Goal: Transaction & Acquisition: Purchase product/service

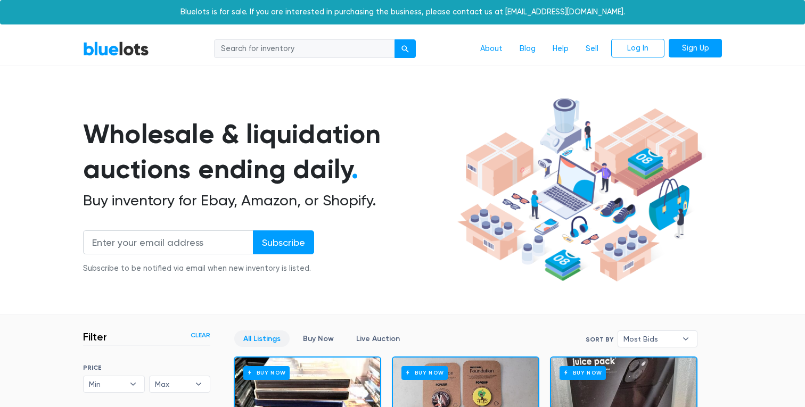
scroll to position [286, 0]
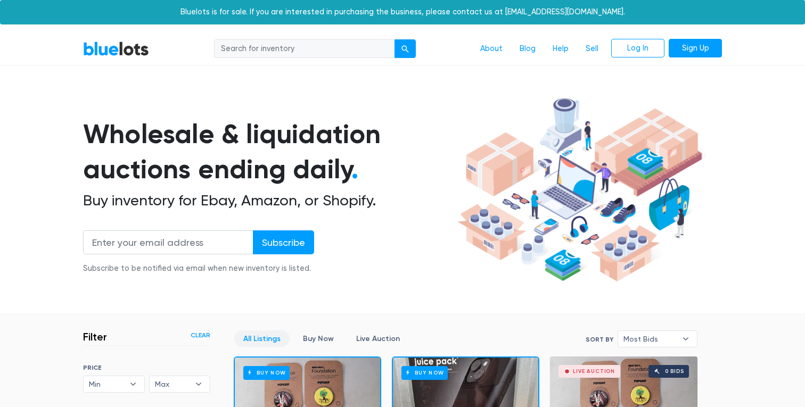
scroll to position [286, 0]
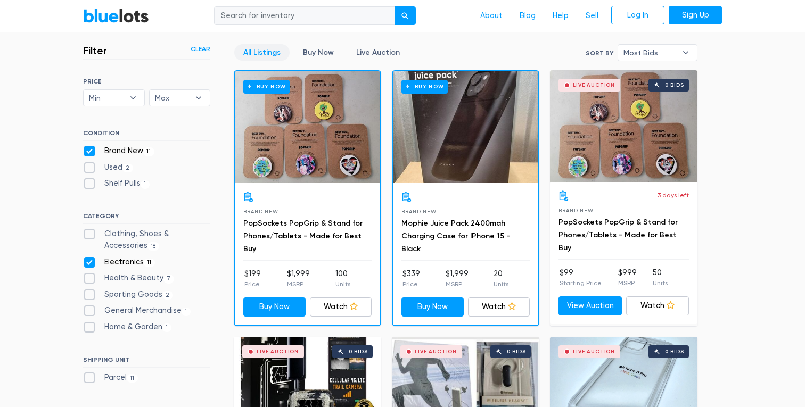
click at [224, 158] on div "Filter Filter & Sort Clear SORT BY Most Bids Ending Soonest Newly Listed Lowest…" at bounding box center [157, 225] width 149 height 362
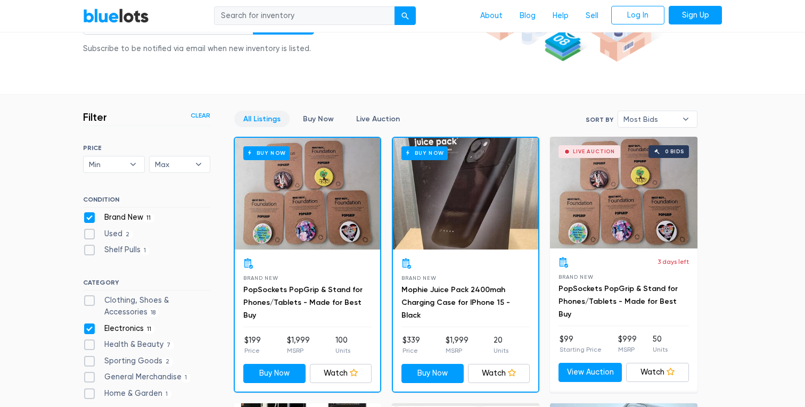
scroll to position [141, 0]
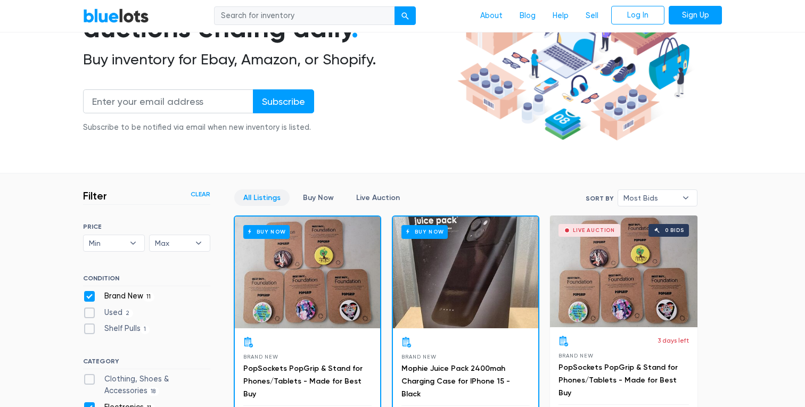
click at [89, 295] on label "Brand New 11" at bounding box center [118, 297] width 71 height 12
click at [89, 295] on New"] "Brand New 11" at bounding box center [86, 294] width 7 height 7
checkbox New"] "false"
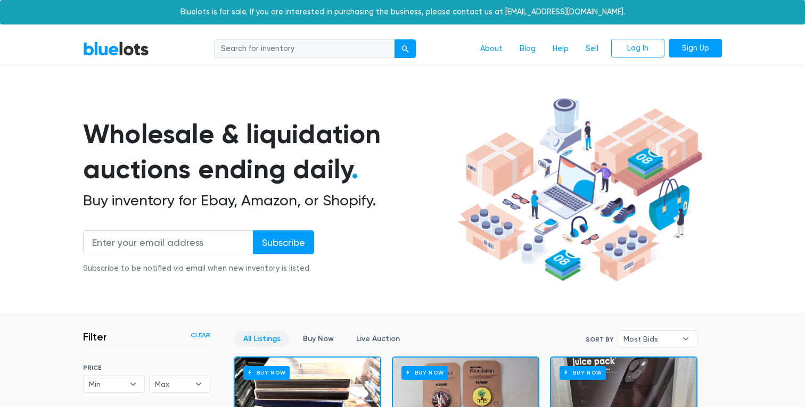
click at [111, 52] on link "BlueLots" at bounding box center [116, 48] width 66 height 15
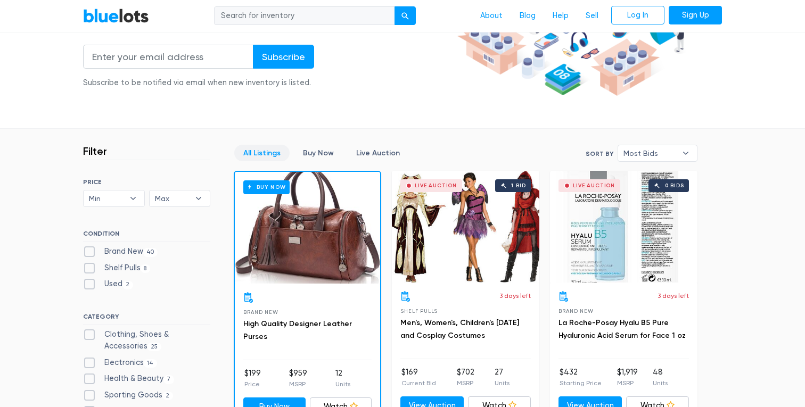
scroll to position [187, 0]
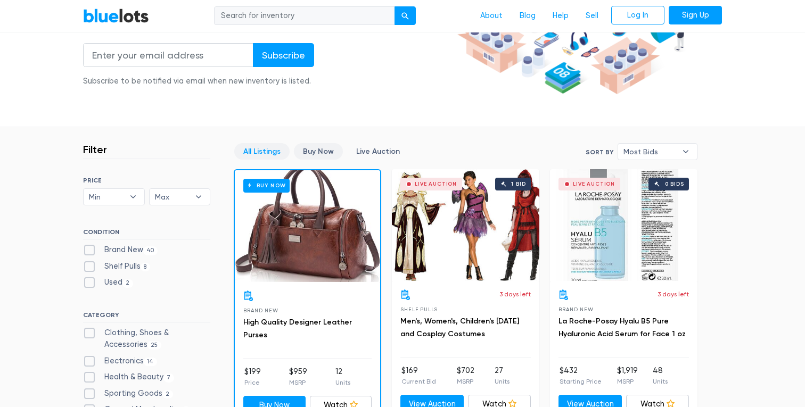
click at [313, 149] on link "Buy Now" at bounding box center [318, 151] width 49 height 17
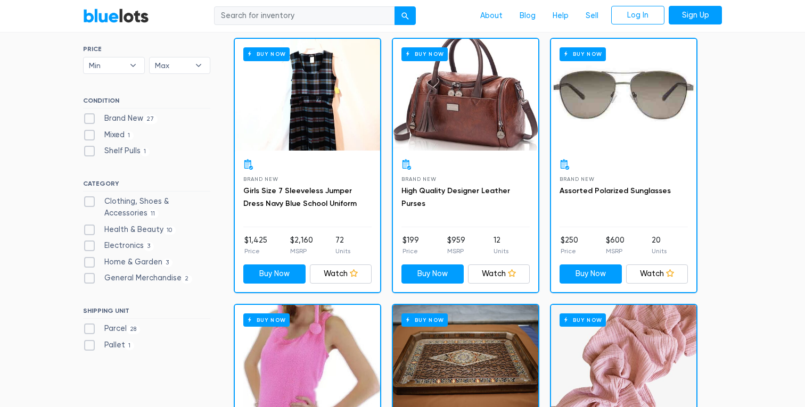
scroll to position [318, 0]
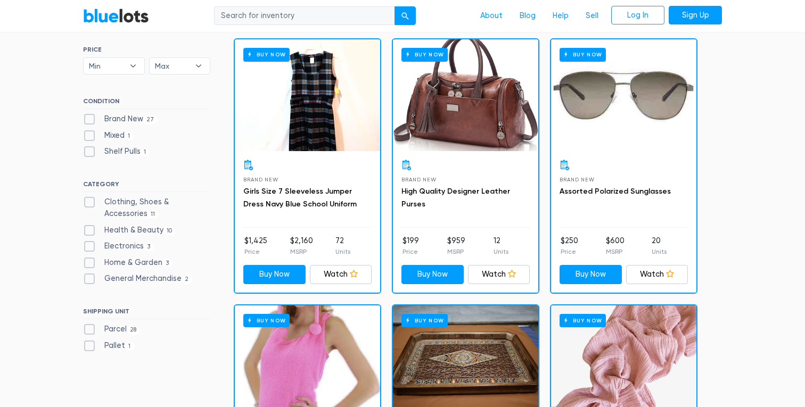
click at [87, 249] on label "Electronics 3" at bounding box center [118, 247] width 71 height 12
click at [87, 248] on input "Electronics 3" at bounding box center [86, 244] width 7 height 7
checkbox input "true"
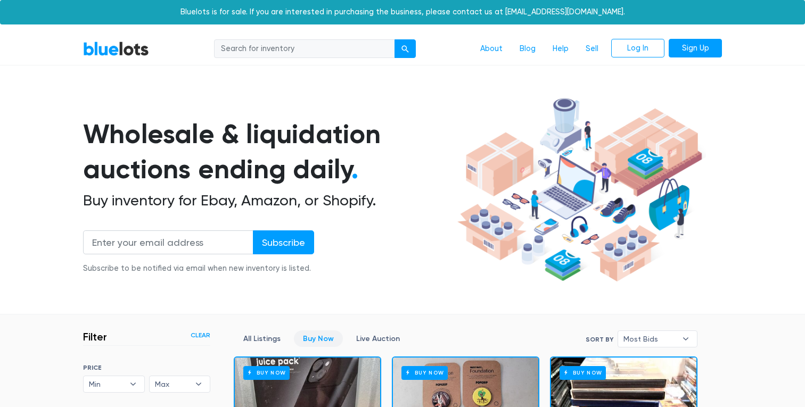
scroll to position [286, 0]
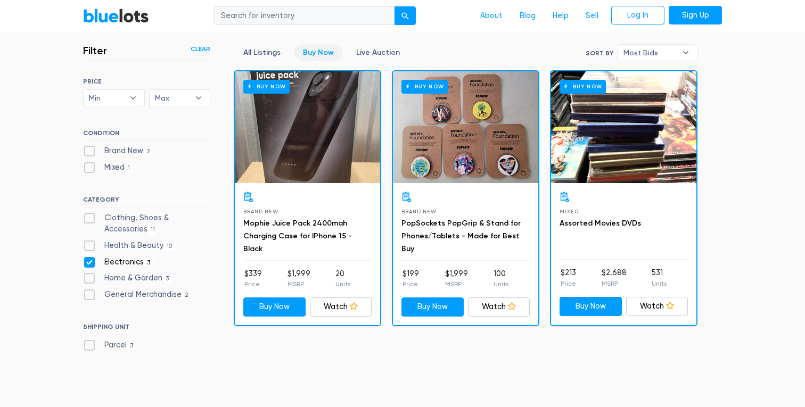
click at [86, 261] on label "Electronics 3" at bounding box center [118, 263] width 71 height 12
click at [86, 261] on input "Electronics 3" at bounding box center [86, 260] width 7 height 7
checkbox input "false"
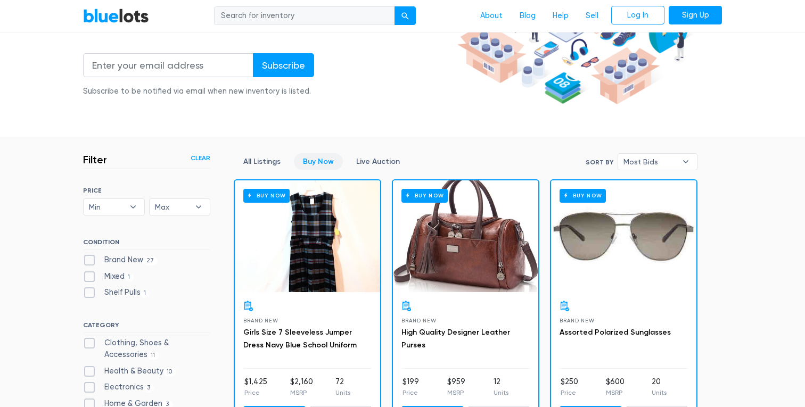
scroll to position [184, 0]
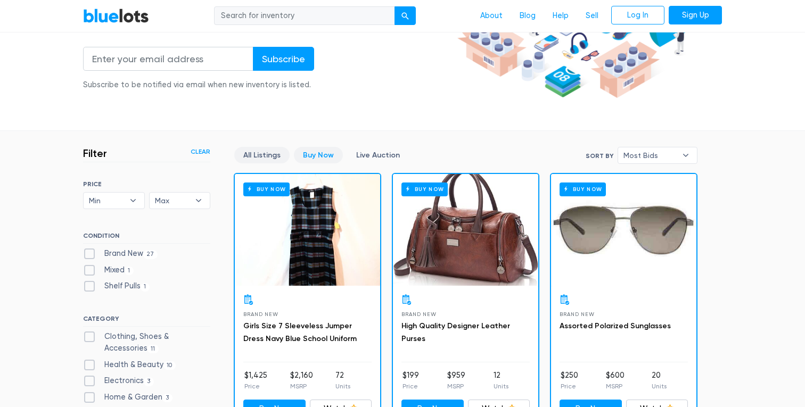
click at [265, 159] on link "All Listings" at bounding box center [261, 155] width 55 height 17
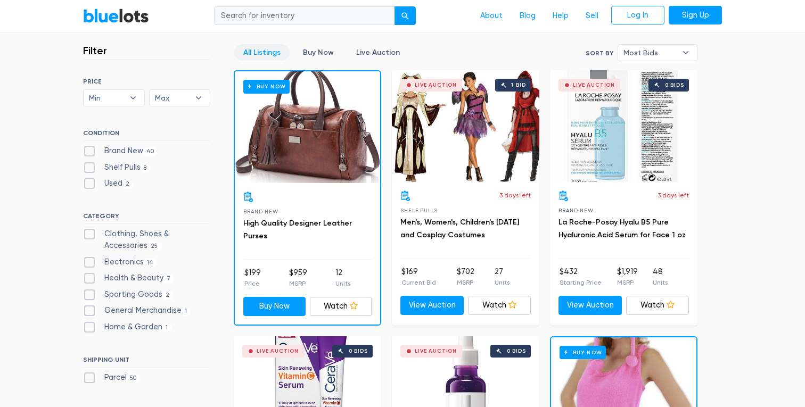
scroll to position [286, 0]
